Goal: Check status: Check status

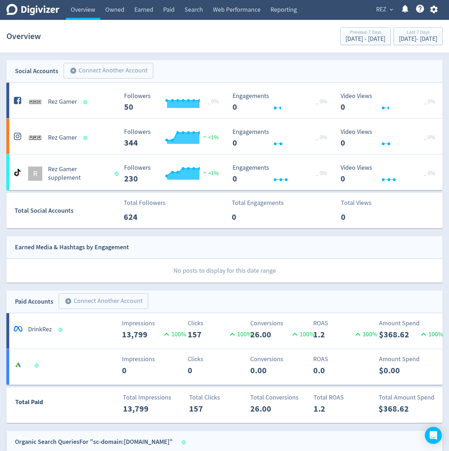
click at [89, 47] on div "Overview Previous 7 Days [DATE] - [DATE] Last 7 Days [DATE] - [DATE]" at bounding box center [224, 36] width 436 height 23
click at [83, 54] on div "Digivizer Logo [PERSON_NAME] Logo Overview Owned Earned Paid Search Web Perform…" at bounding box center [224, 391] width 449 height 783
click at [379, 6] on span "REZ" at bounding box center [381, 9] width 10 height 11
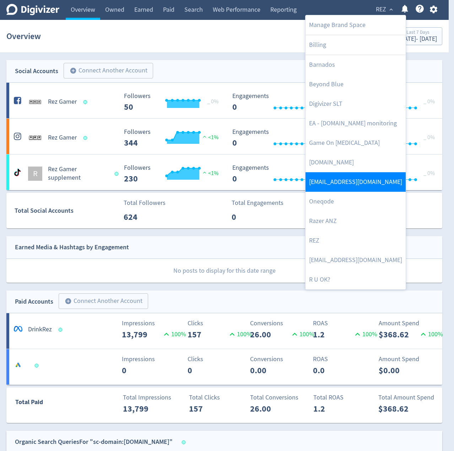
click at [336, 178] on link "[EMAIL_ADDRESS][DOMAIN_NAME]" at bounding box center [355, 182] width 100 height 20
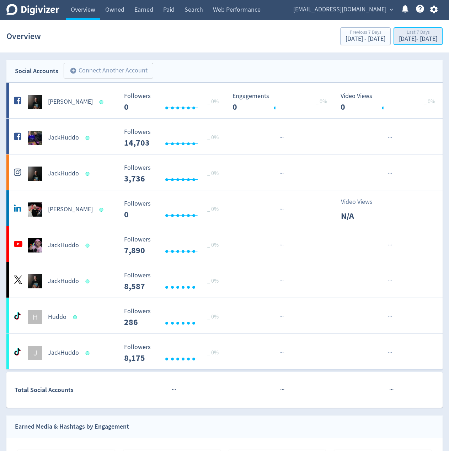
click at [417, 32] on div "Last 7 Days" at bounding box center [418, 33] width 38 height 6
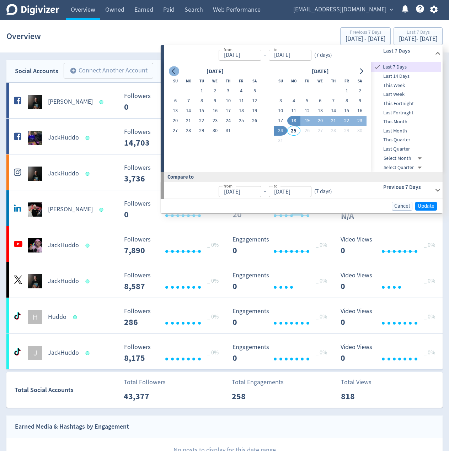
click at [176, 70] on icon "Go to previous month" at bounding box center [174, 72] width 6 height 6
click at [358, 68] on button "Go to next month" at bounding box center [361, 71] width 10 height 10
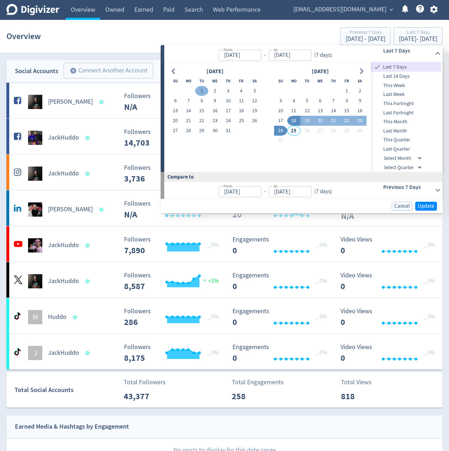
click at [200, 88] on button "1" at bounding box center [201, 91] width 13 height 10
type input "[DATE]"
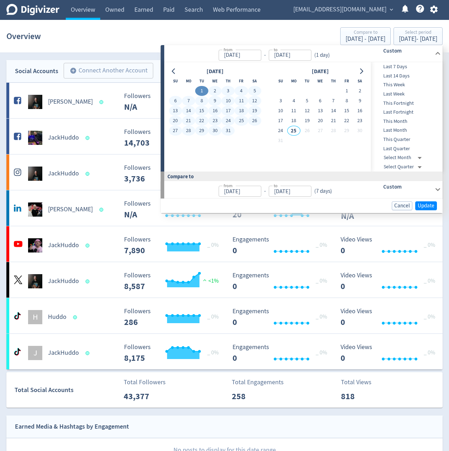
click at [228, 128] on button "31" at bounding box center [227, 131] width 13 height 10
type input "[DATE]"
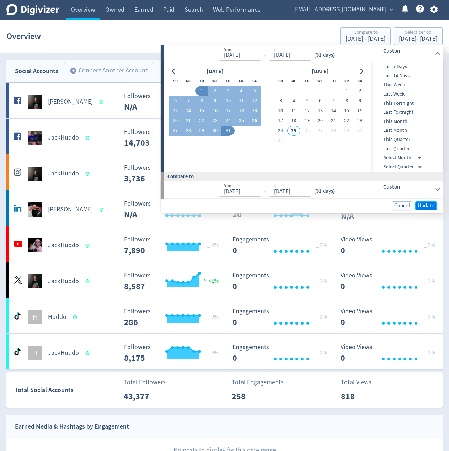
click at [423, 208] on span "Update" at bounding box center [425, 205] width 17 height 5
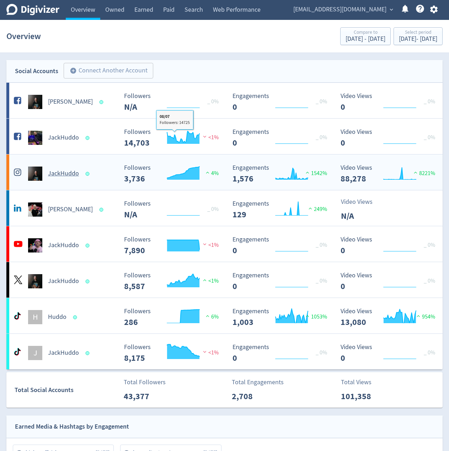
click at [105, 159] on div "JackHuddo Created with Highcharts 10.3.3 Followers 3,736 4% Created with Highch…" at bounding box center [224, 173] width 436 height 36
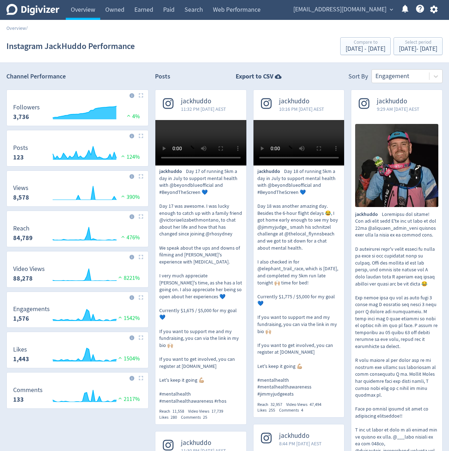
drag, startPoint x: 120, startPoint y: 256, endPoint x: 120, endPoint y: 115, distance: 141.0
click at [168, 11] on link "Paid" at bounding box center [168, 10] width 21 height 20
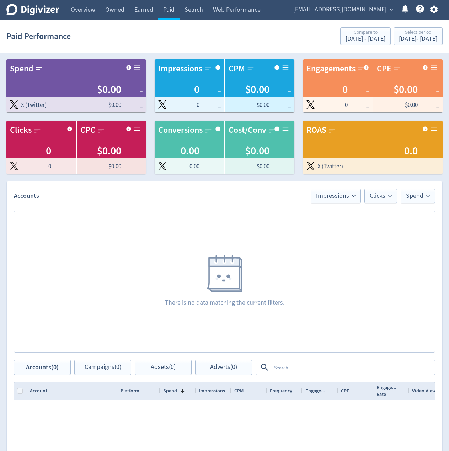
click at [52, 7] on icon "Digivizer Logo" at bounding box center [32, 9] width 53 height 11
